Goal: Task Accomplishment & Management: Use online tool/utility

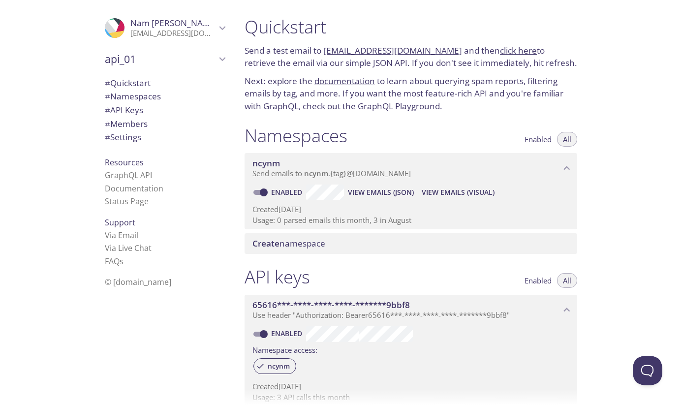
scroll to position [16, 0]
click at [139, 60] on span "api_03" at bounding box center [160, 59] width 111 height 14
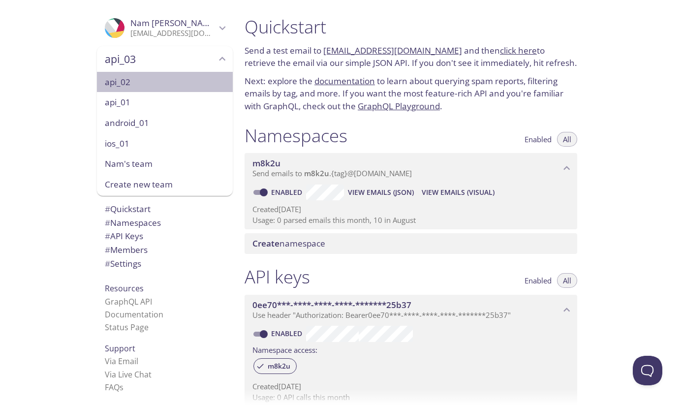
click at [138, 78] on span "api_02" at bounding box center [165, 82] width 120 height 13
type input "api_02"
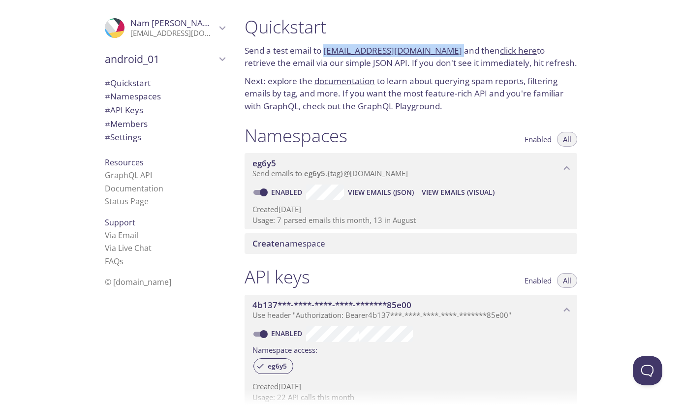
drag, startPoint x: 446, startPoint y: 52, endPoint x: 326, endPoint y: 49, distance: 119.6
click at [326, 49] on p "Send a test email to [EMAIL_ADDRESS][DOMAIN_NAME] and then click here to retrie…" at bounding box center [410, 56] width 332 height 25
copy p "[EMAIL_ADDRESS][DOMAIN_NAME]"
